Goal: Navigation & Orientation: Find specific page/section

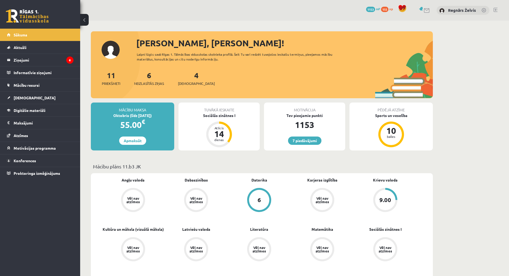
drag, startPoint x: 163, startPoint y: 100, endPoint x: 272, endPoint y: 83, distance: 110.3
drag, startPoint x: 222, startPoint y: 220, endPoint x: 223, endPoint y: 217, distance: 3.7
drag, startPoint x: 222, startPoint y: 216, endPoint x: 320, endPoint y: 275, distance: 113.9
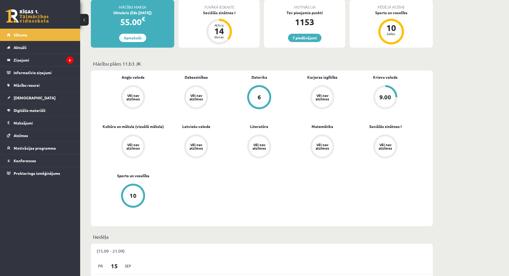
scroll to position [107, 0]
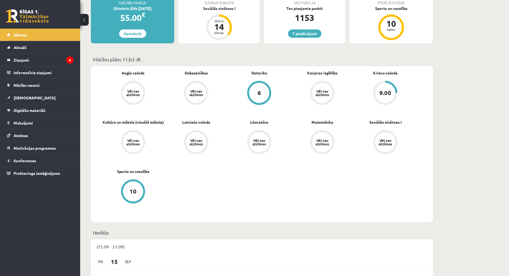
drag, startPoint x: 211, startPoint y: 211, endPoint x: 224, endPoint y: 227, distance: 21.0
drag, startPoint x: 225, startPoint y: 221, endPoint x: 234, endPoint y: 212, distance: 12.9
drag, startPoint x: 231, startPoint y: 214, endPoint x: 263, endPoint y: 179, distance: 47.5
click at [61, 60] on legend "Ziņojumi 6" at bounding box center [44, 60] width 60 height 12
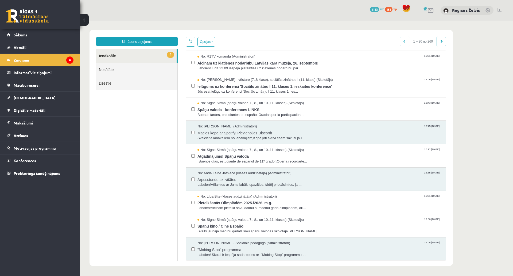
drag, startPoint x: 200, startPoint y: 91, endPoint x: 126, endPoint y: 140, distance: 88.2
drag, startPoint x: 136, startPoint y: 127, endPoint x: 141, endPoint y: 127, distance: 5.1
click at [62, 40] on link "Sākums" at bounding box center [40, 35] width 67 height 12
